Goal: Check status

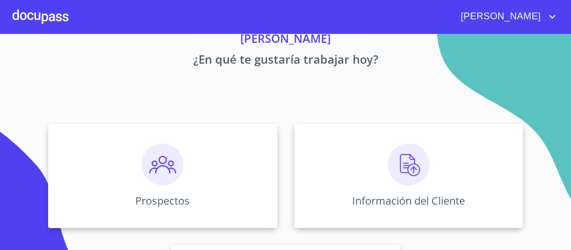
scroll to position [125, 0]
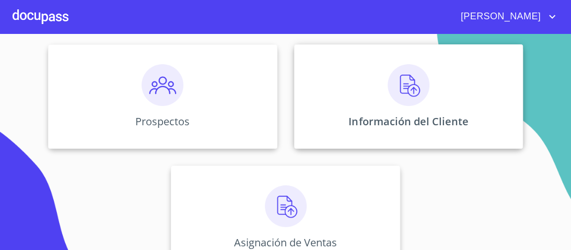
click at [401, 83] on img at bounding box center [409, 85] width 42 height 42
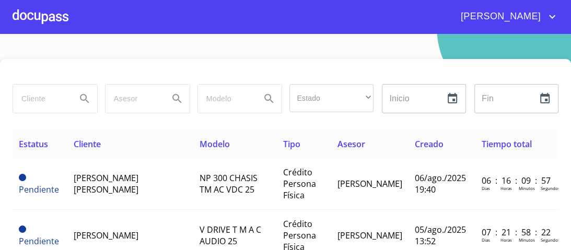
click at [31, 102] on input "search" at bounding box center [40, 99] width 55 height 28
type input "[PERSON_NAME]"
click at [82, 98] on icon "Search" at bounding box center [84, 98] width 13 height 13
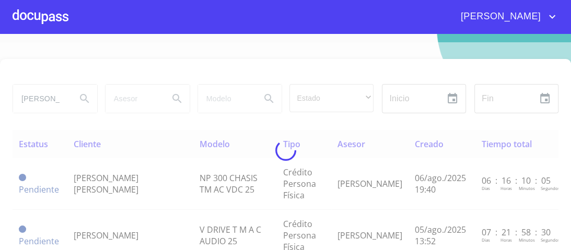
type button "[PERSON_NAME]"
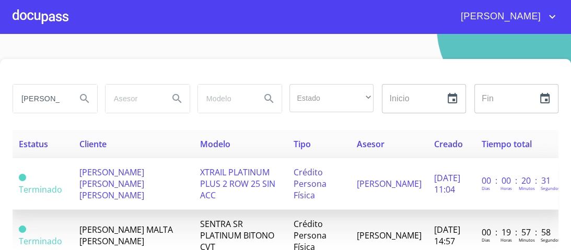
click at [207, 176] on span "XTRAIL PLATINUM PLUS 2 ROW 25 SIN ACC" at bounding box center [237, 184] width 75 height 34
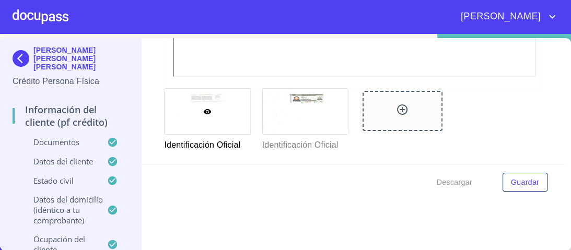
scroll to position [428, 0]
click at [301, 111] on icon at bounding box center [305, 112] width 8 height 8
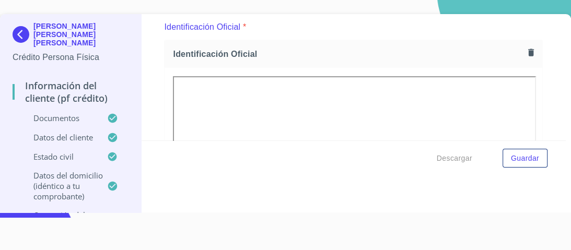
scroll to position [0, 0]
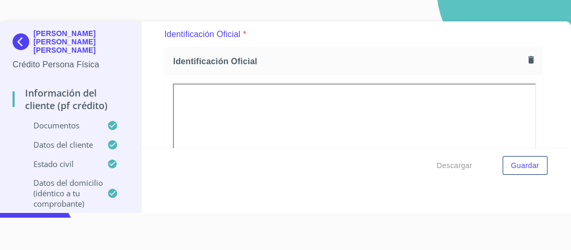
click at [9, 41] on div "[PERSON_NAME] [PERSON_NAME] [PERSON_NAME] Crédito Persona Física Información de…" at bounding box center [71, 127] width 142 height 213
click at [16, 40] on img at bounding box center [23, 41] width 21 height 17
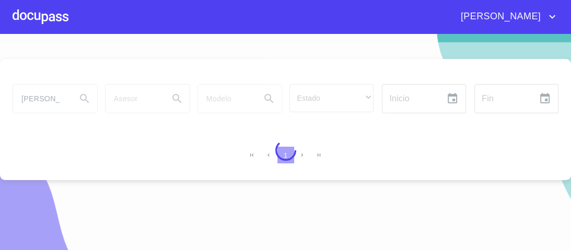
scroll to position [13, 0]
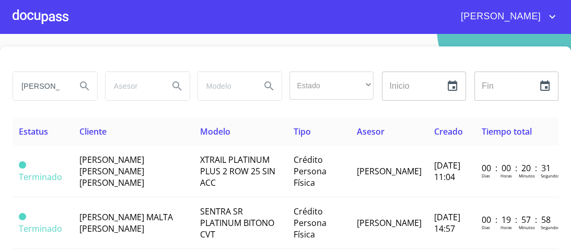
drag, startPoint x: 67, startPoint y: 92, endPoint x: 63, endPoint y: 86, distance: 7.5
click at [63, 86] on div "[PERSON_NAME]" at bounding box center [55, 86] width 84 height 28
drag, startPoint x: 63, startPoint y: 86, endPoint x: 0, endPoint y: 90, distance: 62.9
click at [0, 90] on div "[PERSON_NAME] Estado ​ ​ Inicio ​ Fin ​ Estatus Cliente Modelo Tipo Asesor Crea…" at bounding box center [285, 168] width 571 height 242
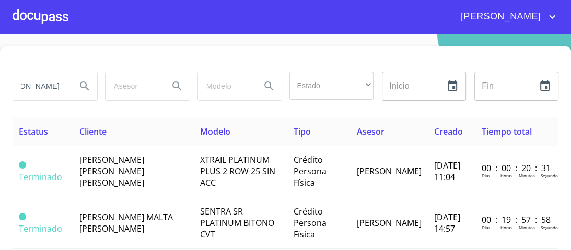
type input "[PERSON_NAME]"
click at [79, 84] on icon "Search" at bounding box center [84, 86] width 13 height 13
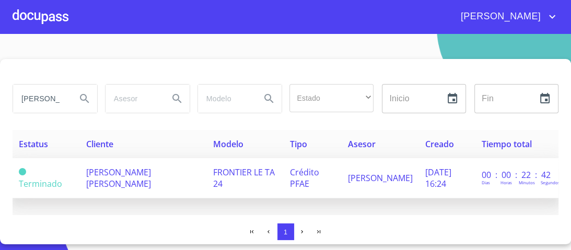
click at [243, 176] on span "FRONTIER LE TA 24" at bounding box center [244, 178] width 62 height 23
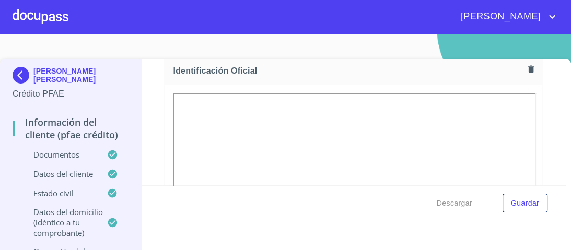
scroll to position [167, 0]
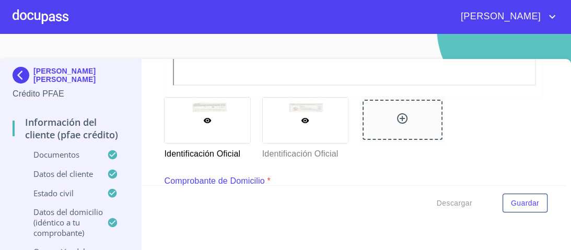
click at [317, 113] on div at bounding box center [305, 120] width 85 height 45
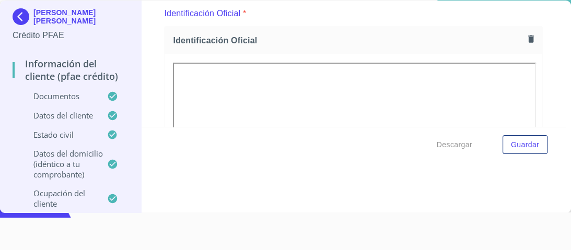
click at [25, 16] on img at bounding box center [23, 16] width 21 height 17
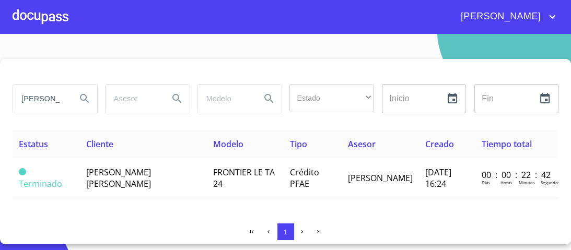
drag, startPoint x: 62, startPoint y: 97, endPoint x: 0, endPoint y: 100, distance: 61.8
click at [0, 100] on div "[PERSON_NAME] Estado ​ ​ Inicio ​ Fin ​ Estatus Cliente Modelo Tipo Asesor Crea…" at bounding box center [285, 151] width 571 height 185
type input "ALDOLERMO"
click at [69, 101] on div "ALDOLERMO" at bounding box center [55, 99] width 84 height 28
drag, startPoint x: 67, startPoint y: 96, endPoint x: 0, endPoint y: 101, distance: 67.6
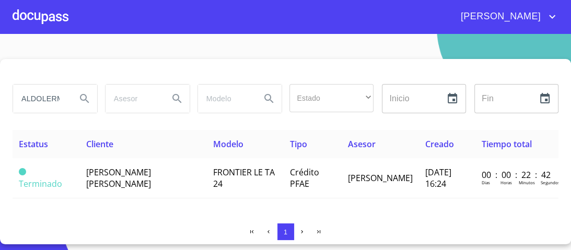
click at [0, 101] on div "ALDOLERMO Estado ​ ​ Inicio ​ Fin ​ Estatus Cliente Modelo Tipo Asesor Creado T…" at bounding box center [285, 151] width 571 height 185
click at [82, 99] on icon "Search" at bounding box center [84, 98] width 13 height 13
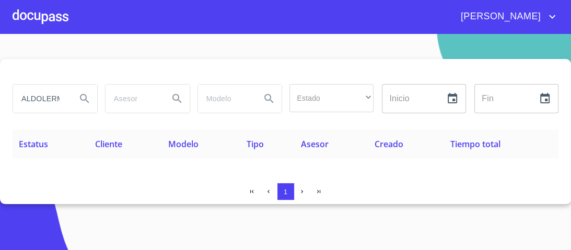
type button "ALDOLERMO"
drag, startPoint x: 64, startPoint y: 149, endPoint x: 63, endPoint y: 109, distance: 40.2
click at [64, 149] on th "Estatus" at bounding box center [51, 144] width 76 height 28
drag, startPoint x: 65, startPoint y: 96, endPoint x: 0, endPoint y: 97, distance: 65.3
click at [0, 97] on div "ALDOLERMO Estado ​ ​ Inicio ​ Fin ​ Estatus Cliente Modelo Tipo Asesor Creado T…" at bounding box center [285, 131] width 571 height 145
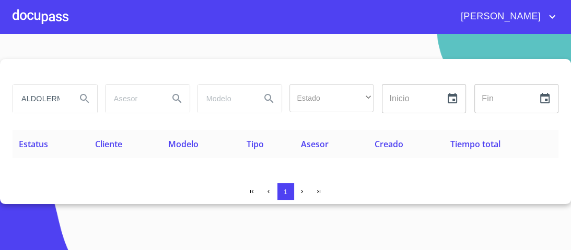
type input "O"
type input "[PERSON_NAME]"
click at [84, 97] on icon "Search" at bounding box center [84, 98] width 13 height 13
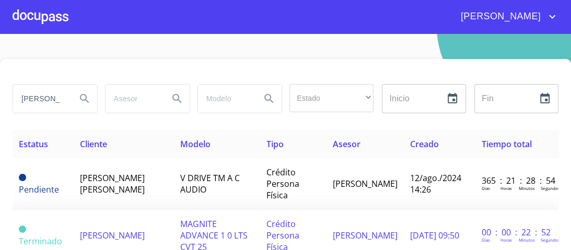
click at [215, 227] on span "MAGNITE ADVANCE 1 0 LTS CVT 25" at bounding box center [213, 235] width 67 height 34
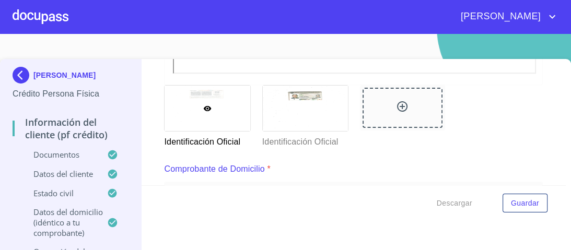
scroll to position [460, 0]
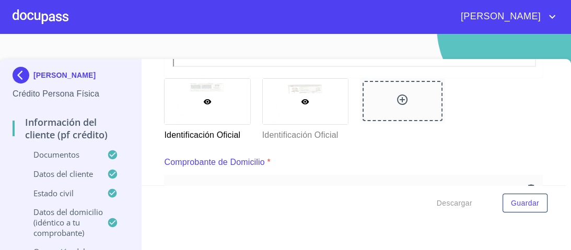
click at [303, 96] on div at bounding box center [305, 101] width 85 height 45
